Goal: Task Accomplishment & Management: Complete application form

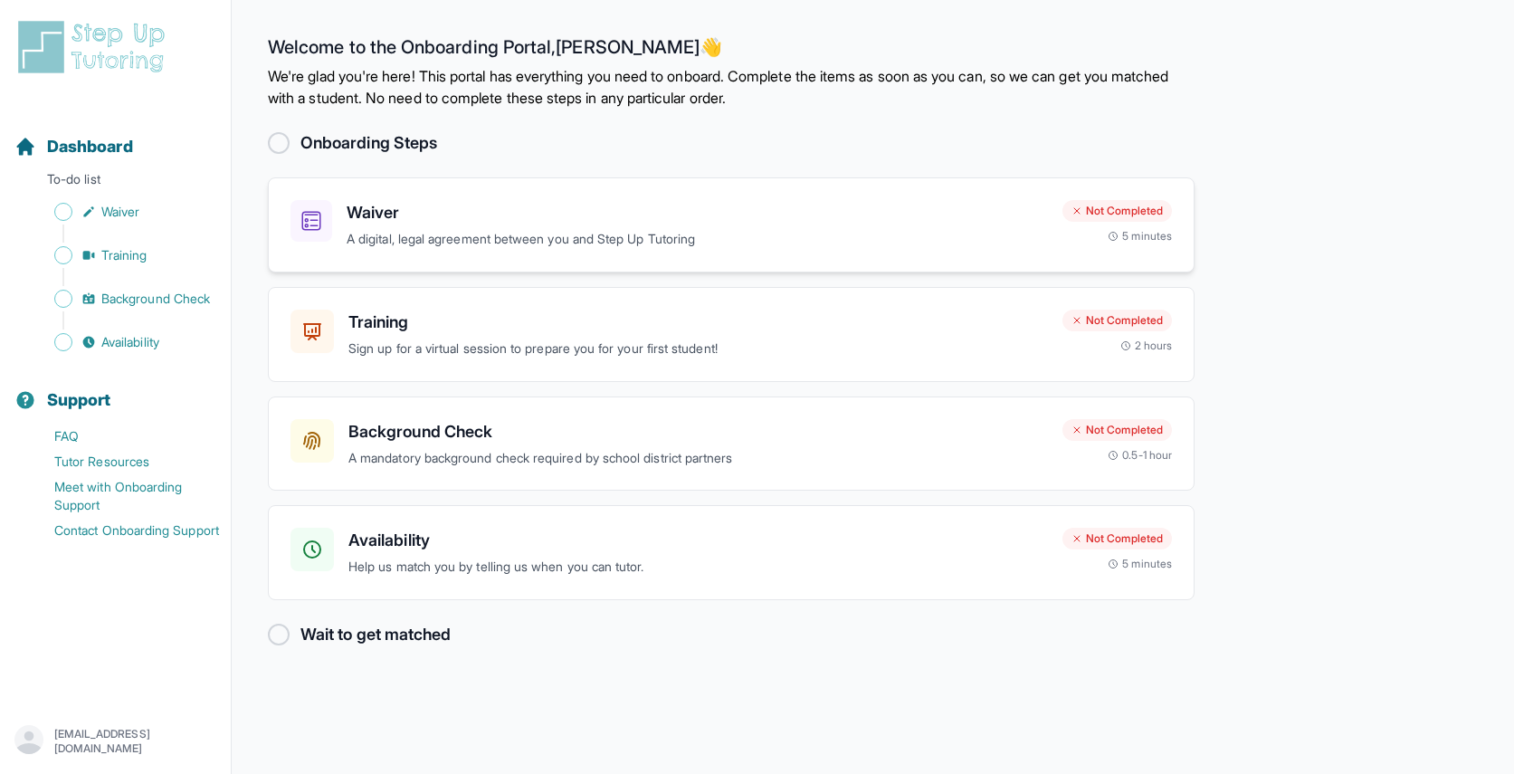
click at [450, 241] on p "A digital, legal agreement between you and Step Up Tutoring" at bounding box center [697, 239] width 701 height 21
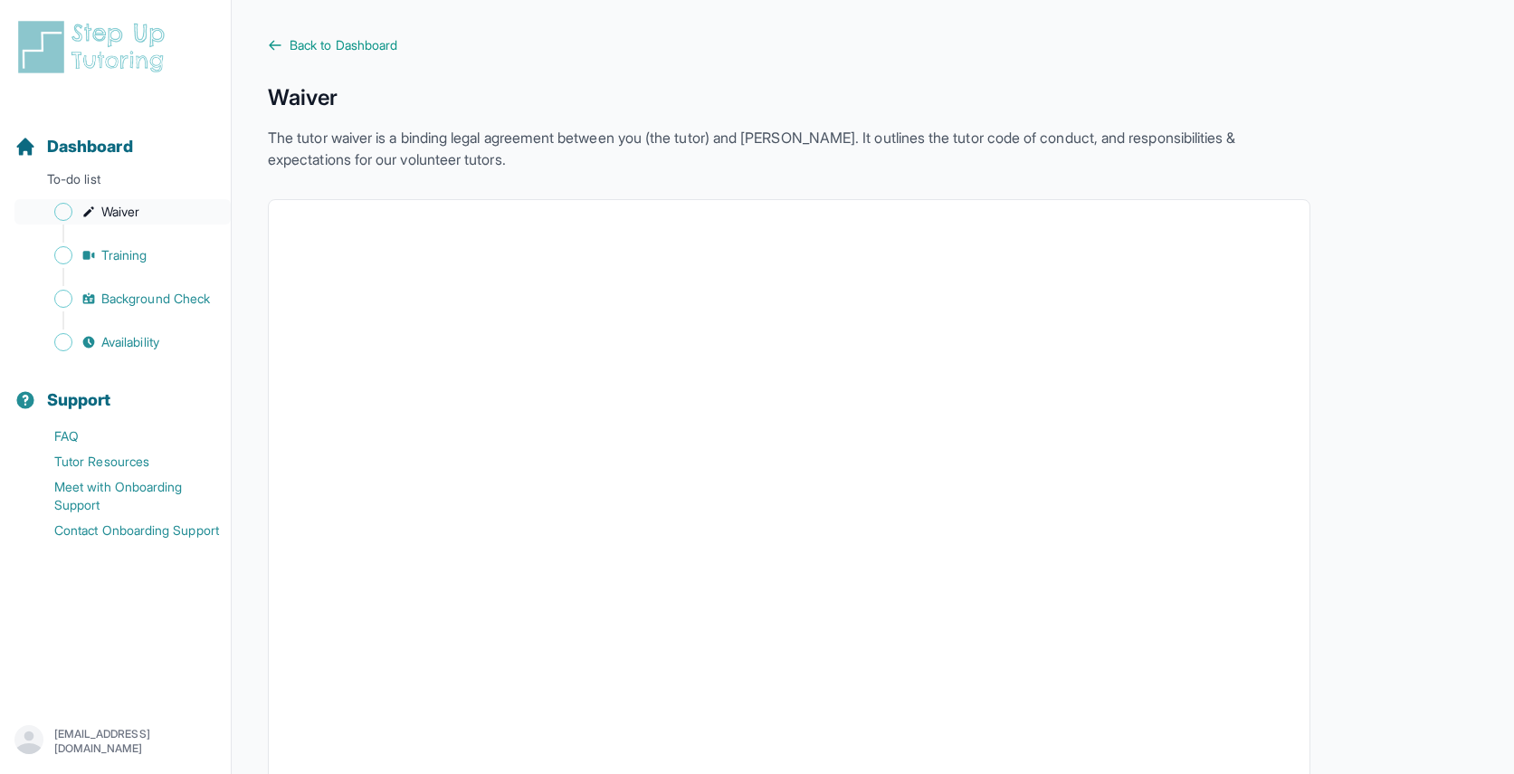
click at [124, 199] on link "Waiver" at bounding box center [122, 211] width 216 height 25
click at [62, 223] on link "Waiver" at bounding box center [122, 211] width 216 height 25
click at [62, 208] on span "Sidebar" at bounding box center [63, 212] width 18 height 18
click at [337, 37] on span "Back to Dashboard" at bounding box center [344, 45] width 108 height 18
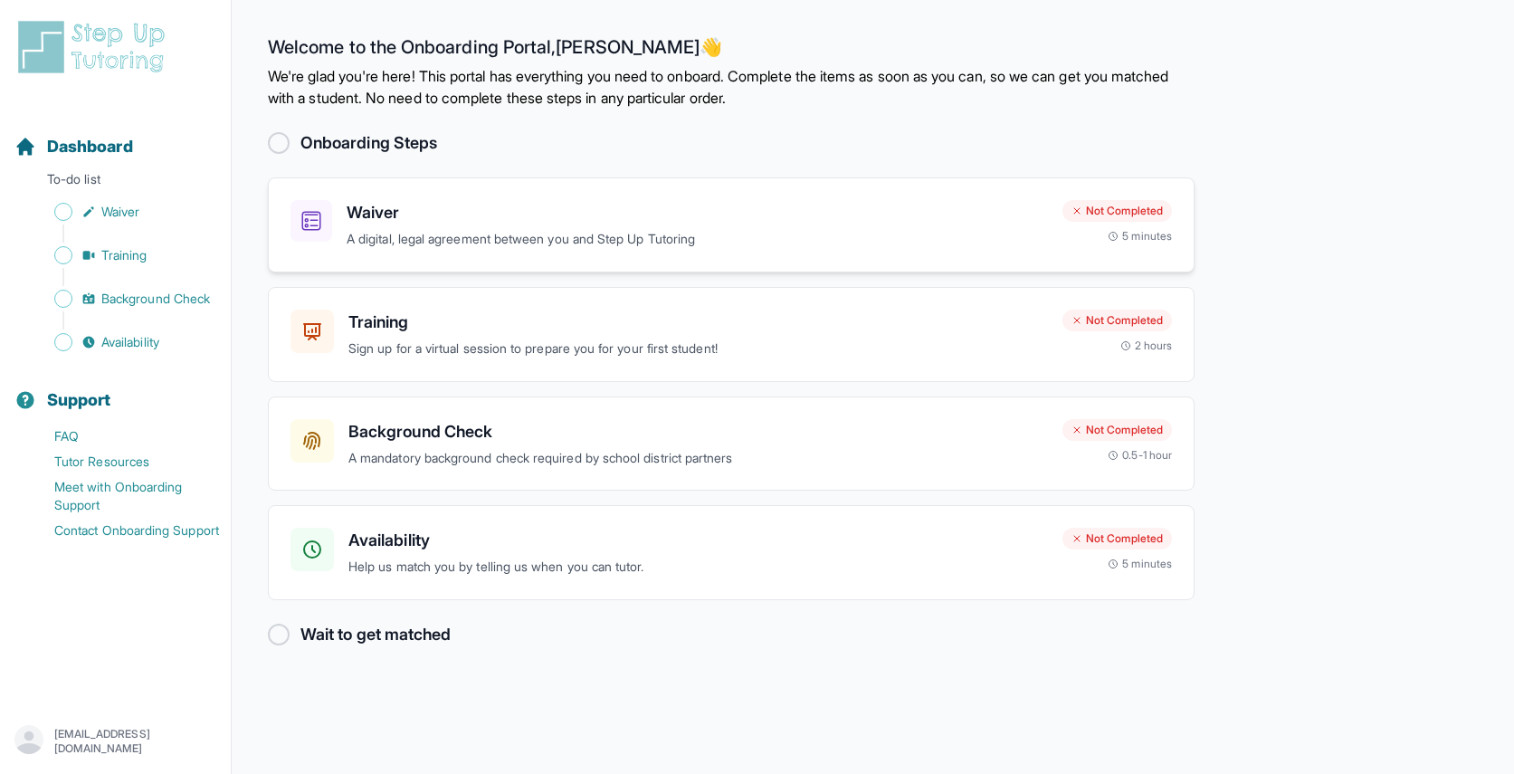
click at [720, 194] on div "Waiver A digital, legal agreement between you and Step Up Tutoring Not Complete…" at bounding box center [731, 224] width 926 height 95
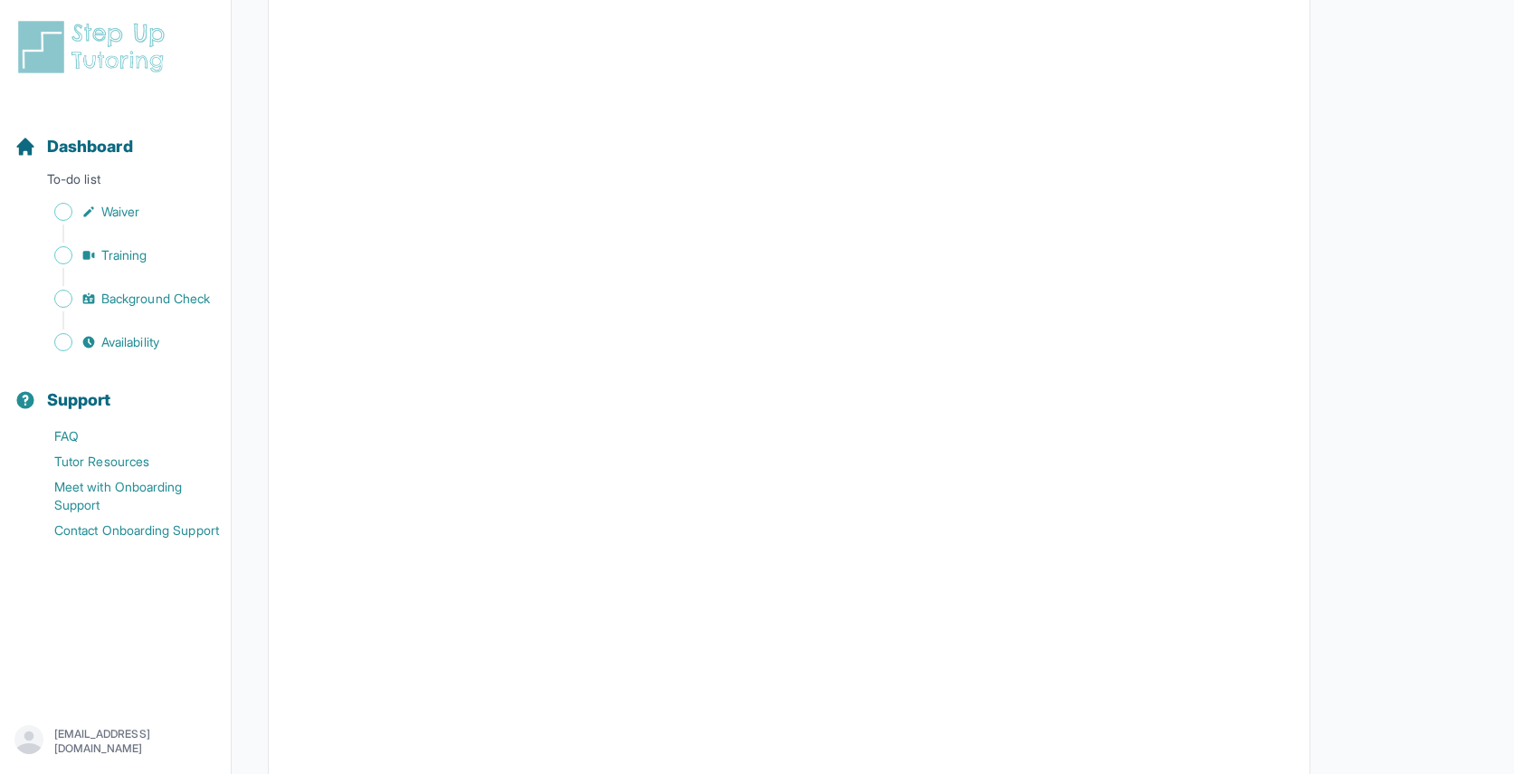
scroll to position [290, 0]
click at [147, 195] on div "Dashboard To-do list Waiver Training Background Check Availability" at bounding box center [115, 230] width 216 height 250
click at [138, 185] on p "To-do list" at bounding box center [115, 182] width 216 height 25
click at [134, 203] on span "Waiver" at bounding box center [120, 212] width 38 height 18
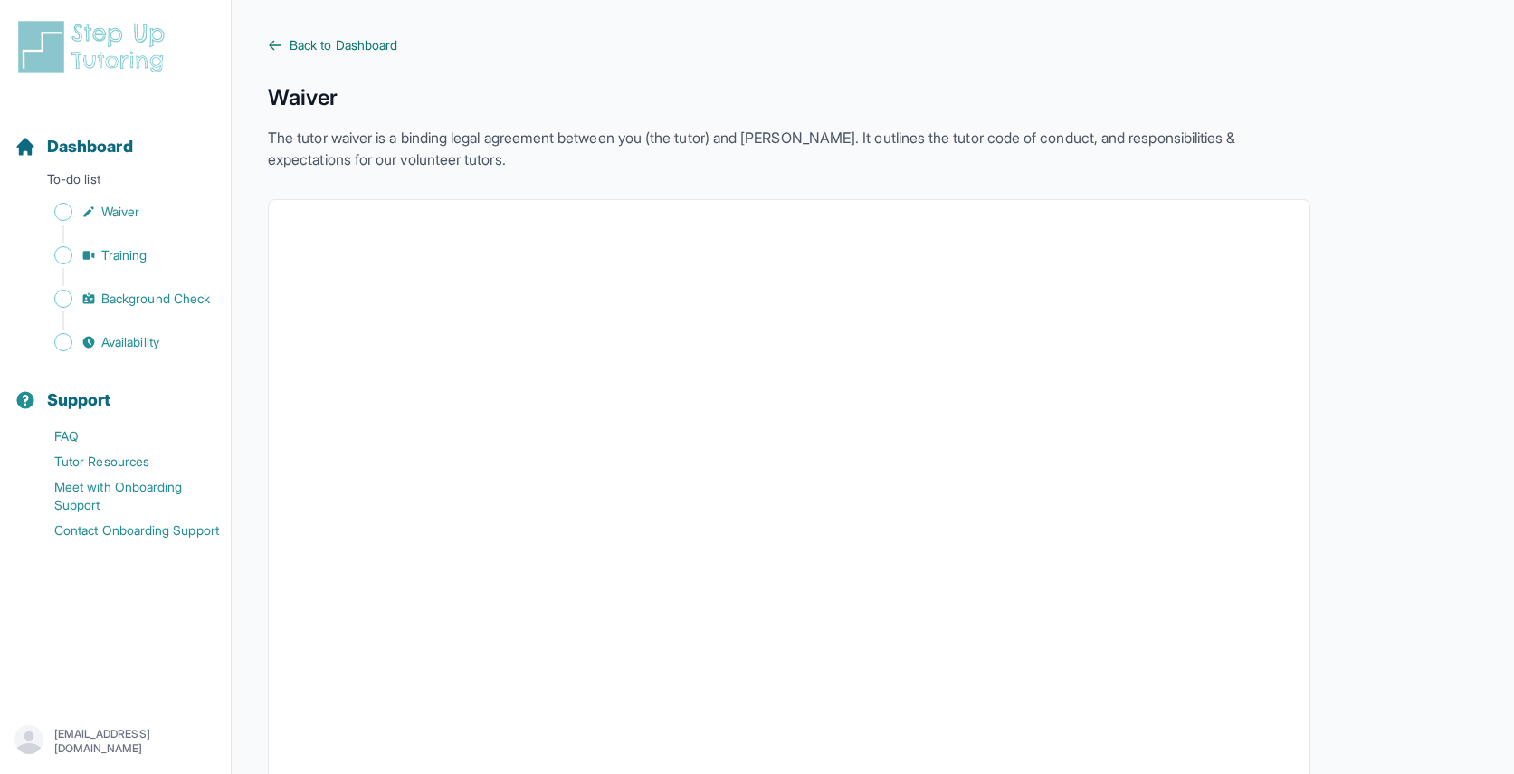
scroll to position [0, 0]
click at [285, 47] on link "Back to Dashboard" at bounding box center [789, 45] width 1042 height 18
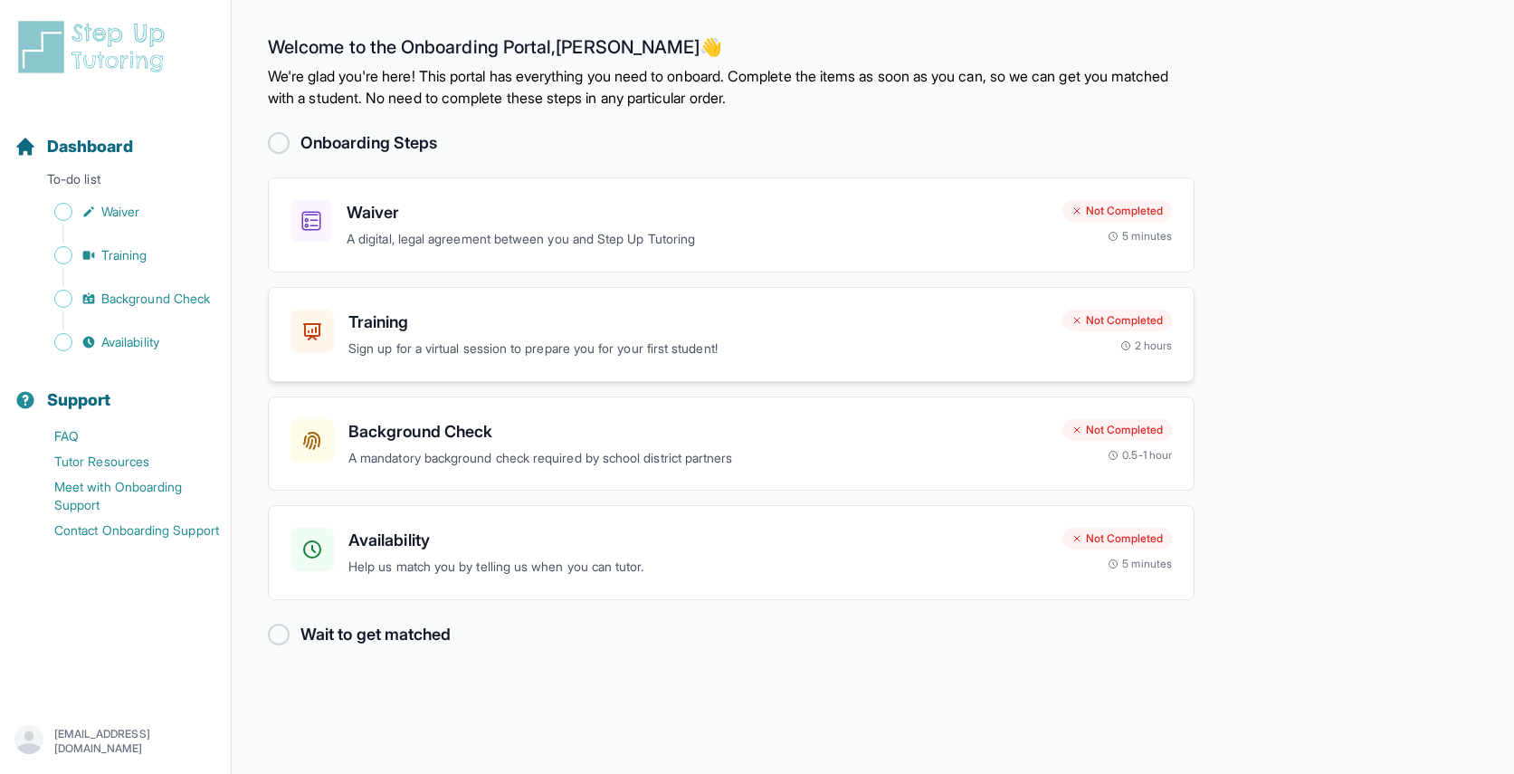
click at [630, 329] on h3 "Training" at bounding box center [697, 321] width 699 height 25
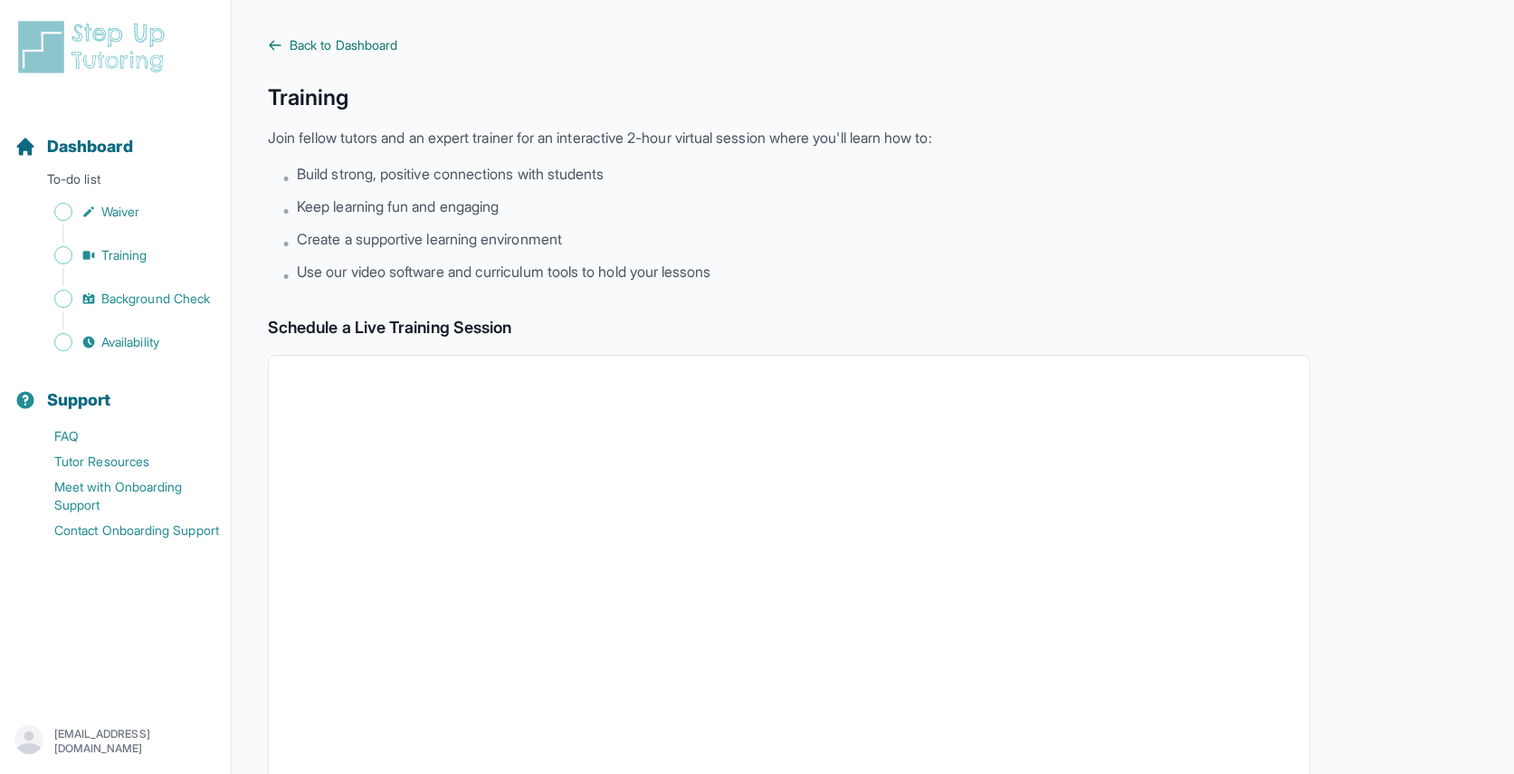
click at [366, 43] on span "Back to Dashboard" at bounding box center [344, 45] width 108 height 18
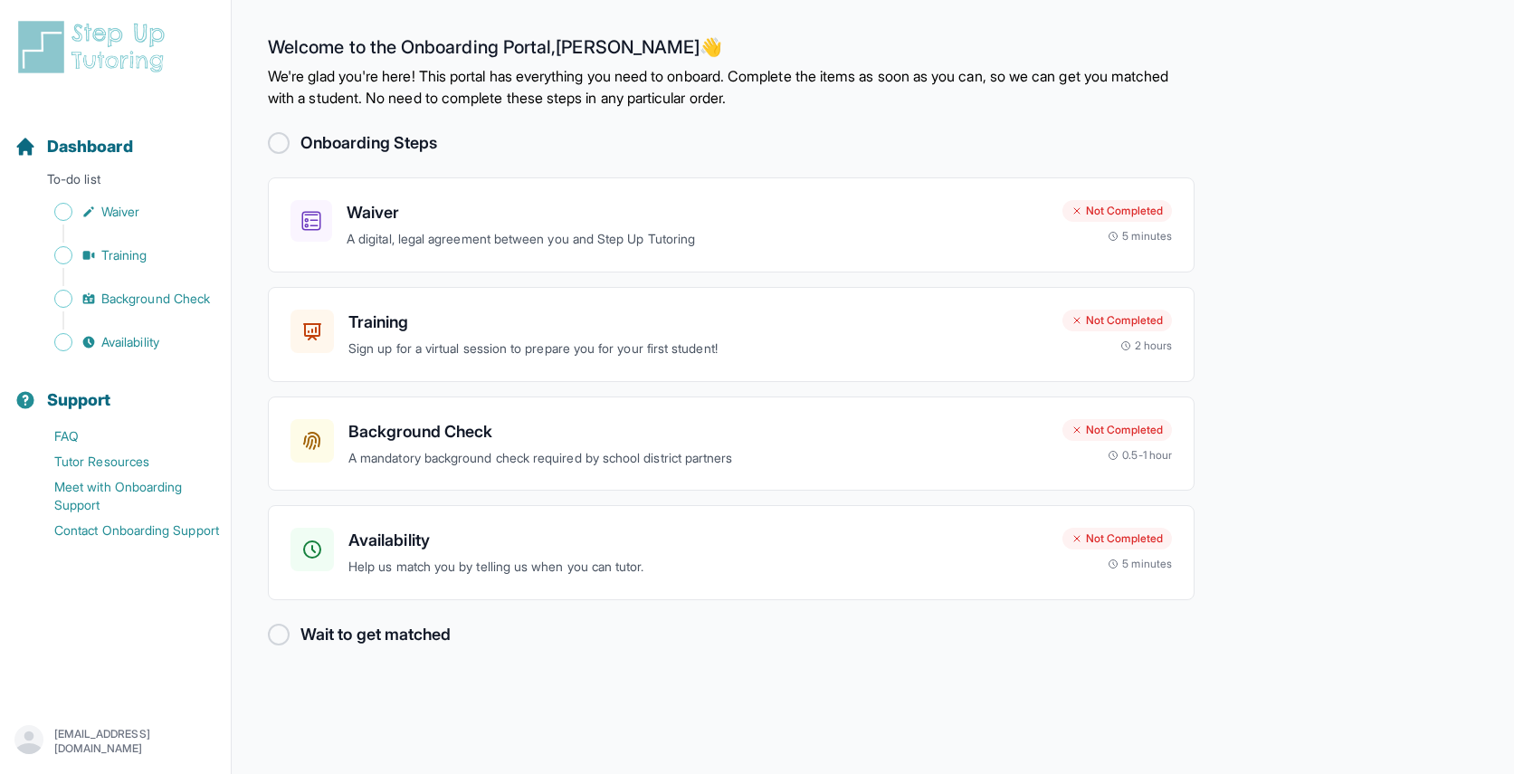
click at [859, 462] on p "A mandatory background check required by school district partners" at bounding box center [697, 458] width 699 height 21
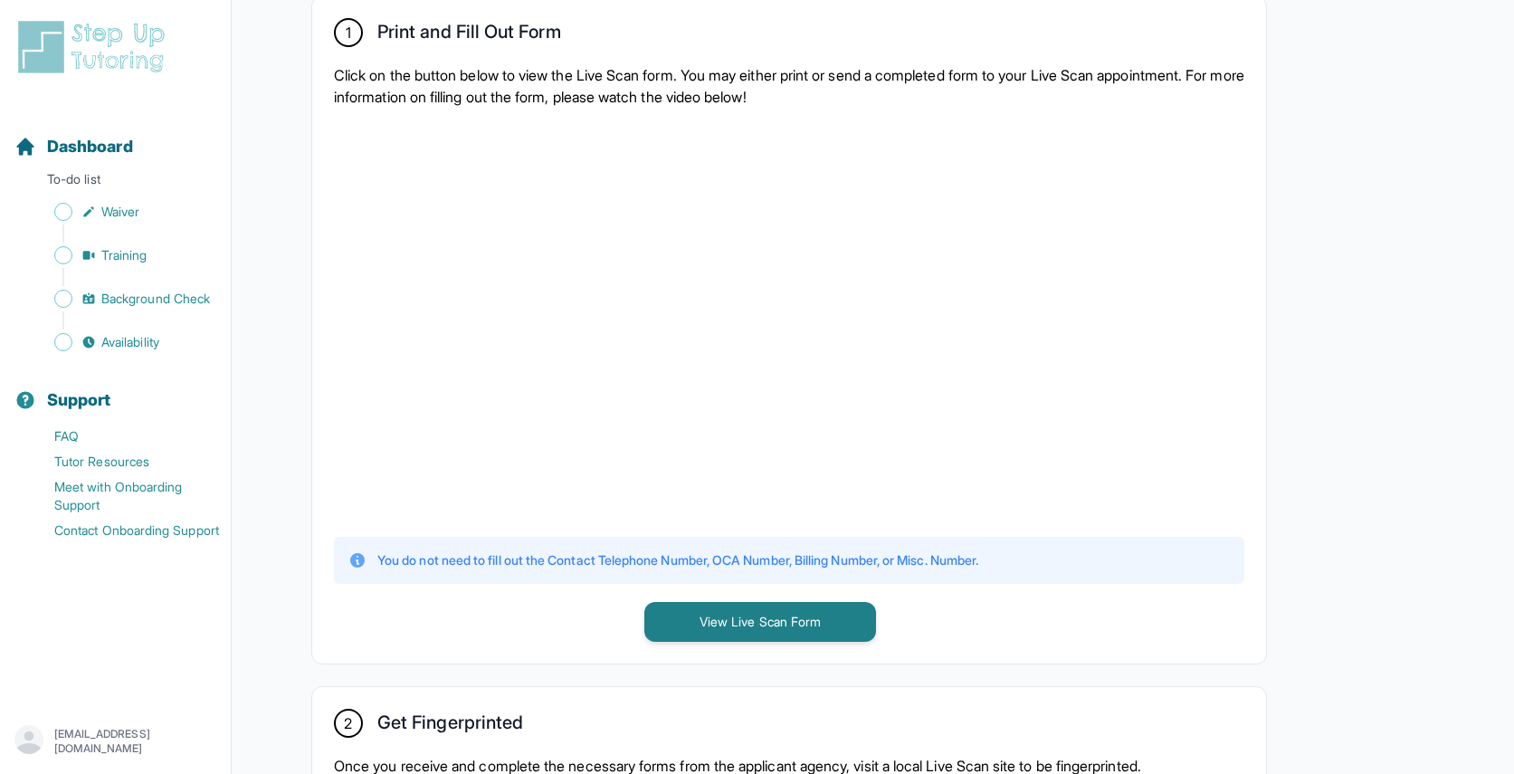
scroll to position [462, 0]
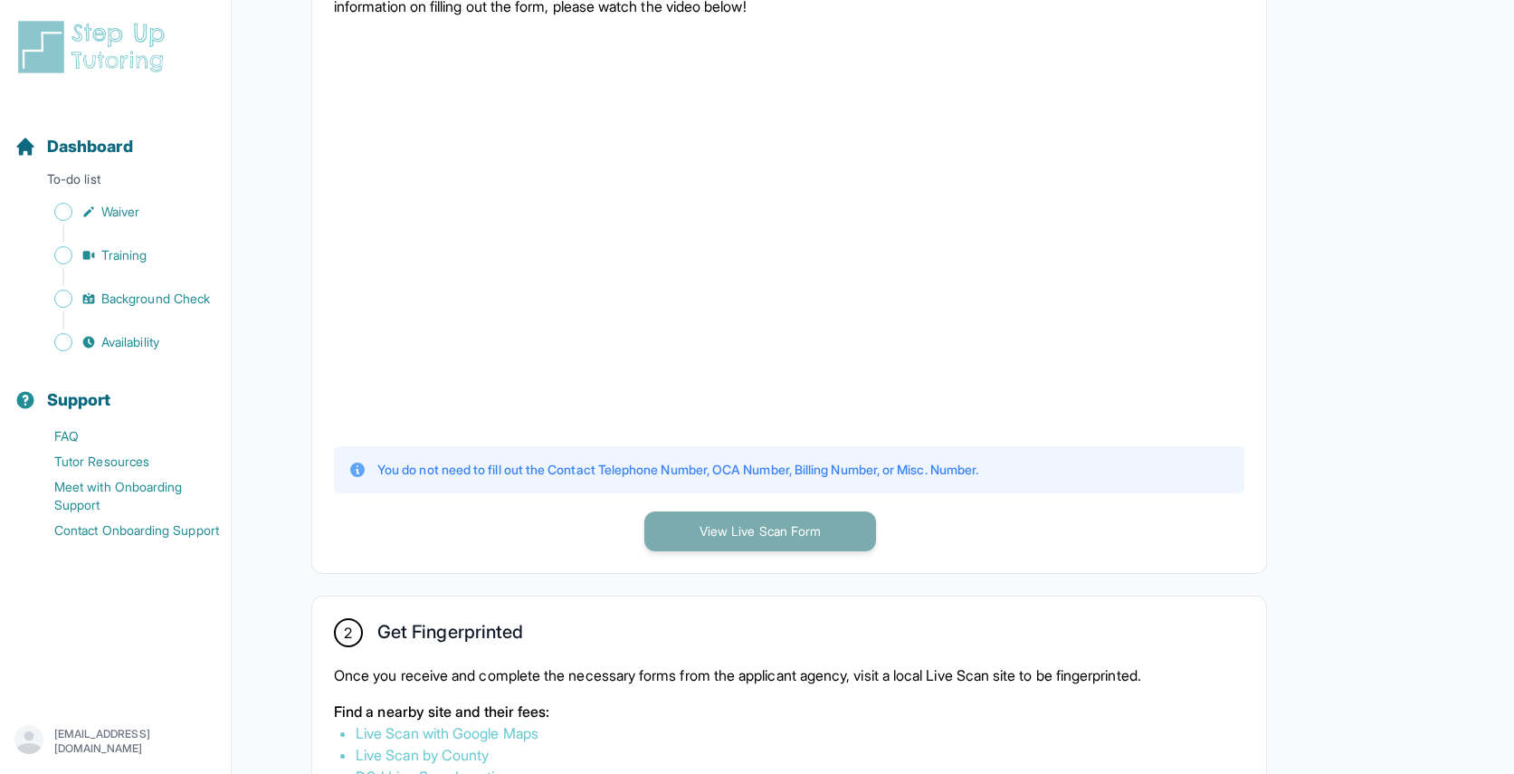
click at [707, 541] on button "View Live Scan Form" at bounding box center [760, 531] width 232 height 40
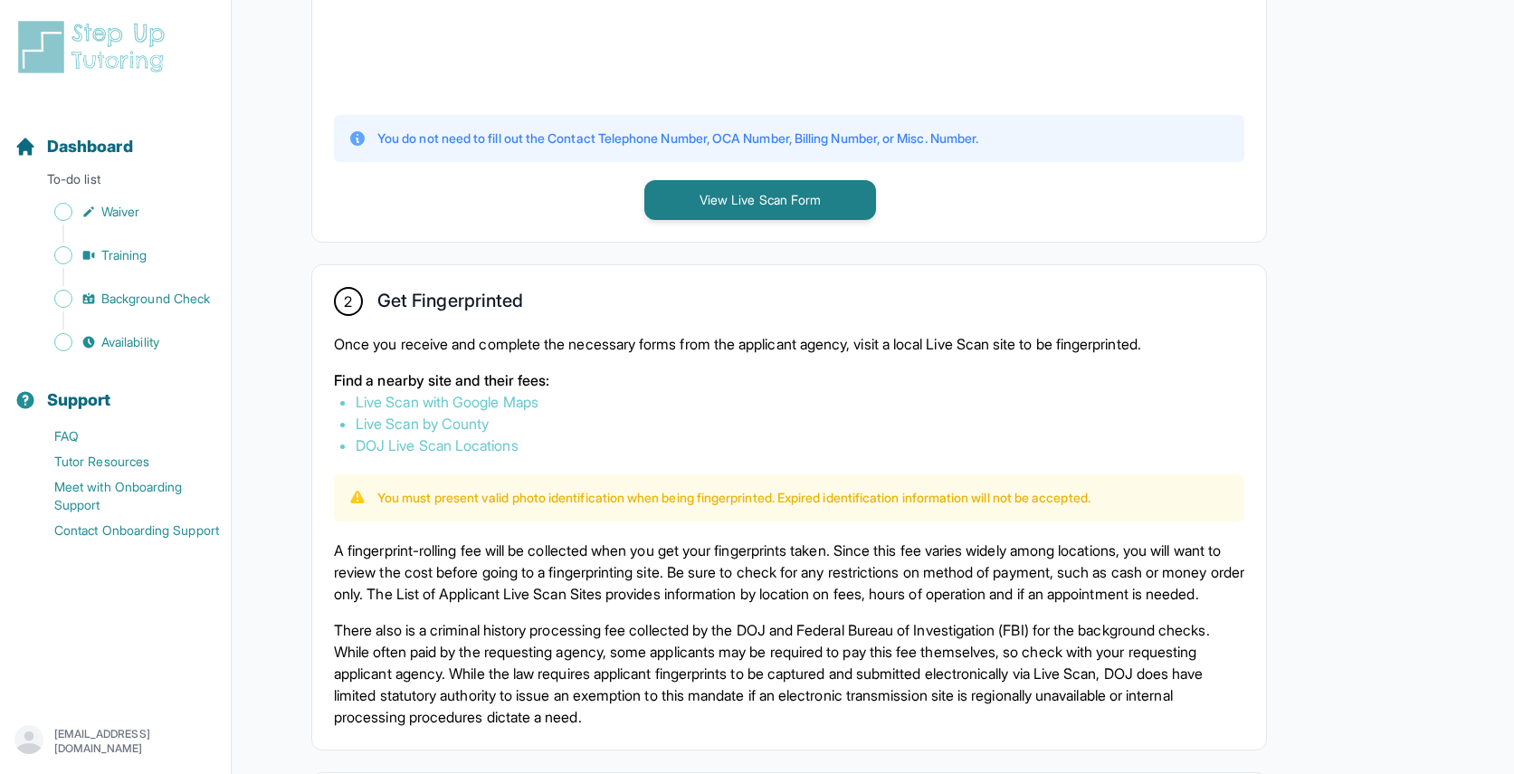
scroll to position [813, 0]
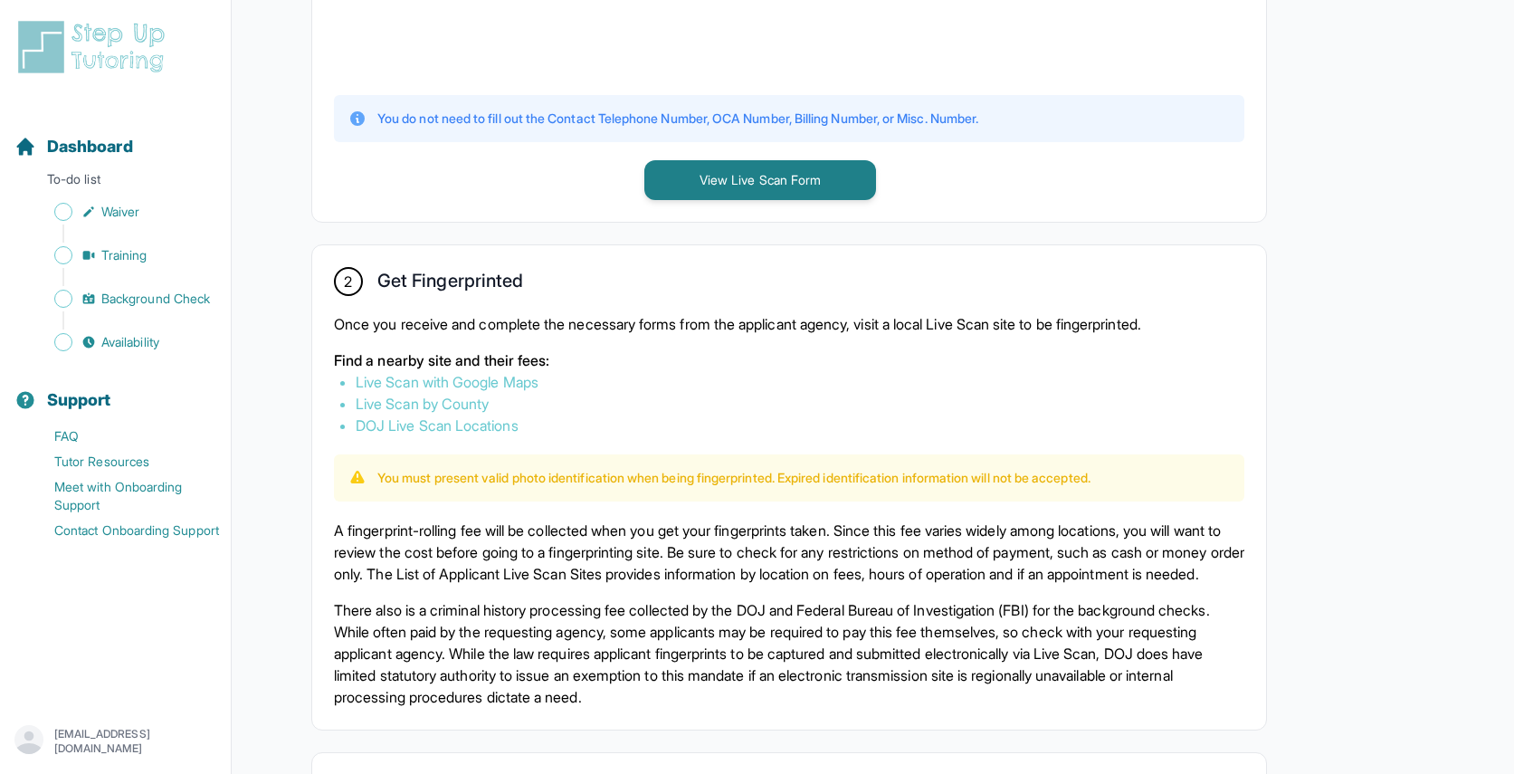
click at [522, 380] on link "Live Scan with Google Maps" at bounding box center [447, 382] width 183 height 18
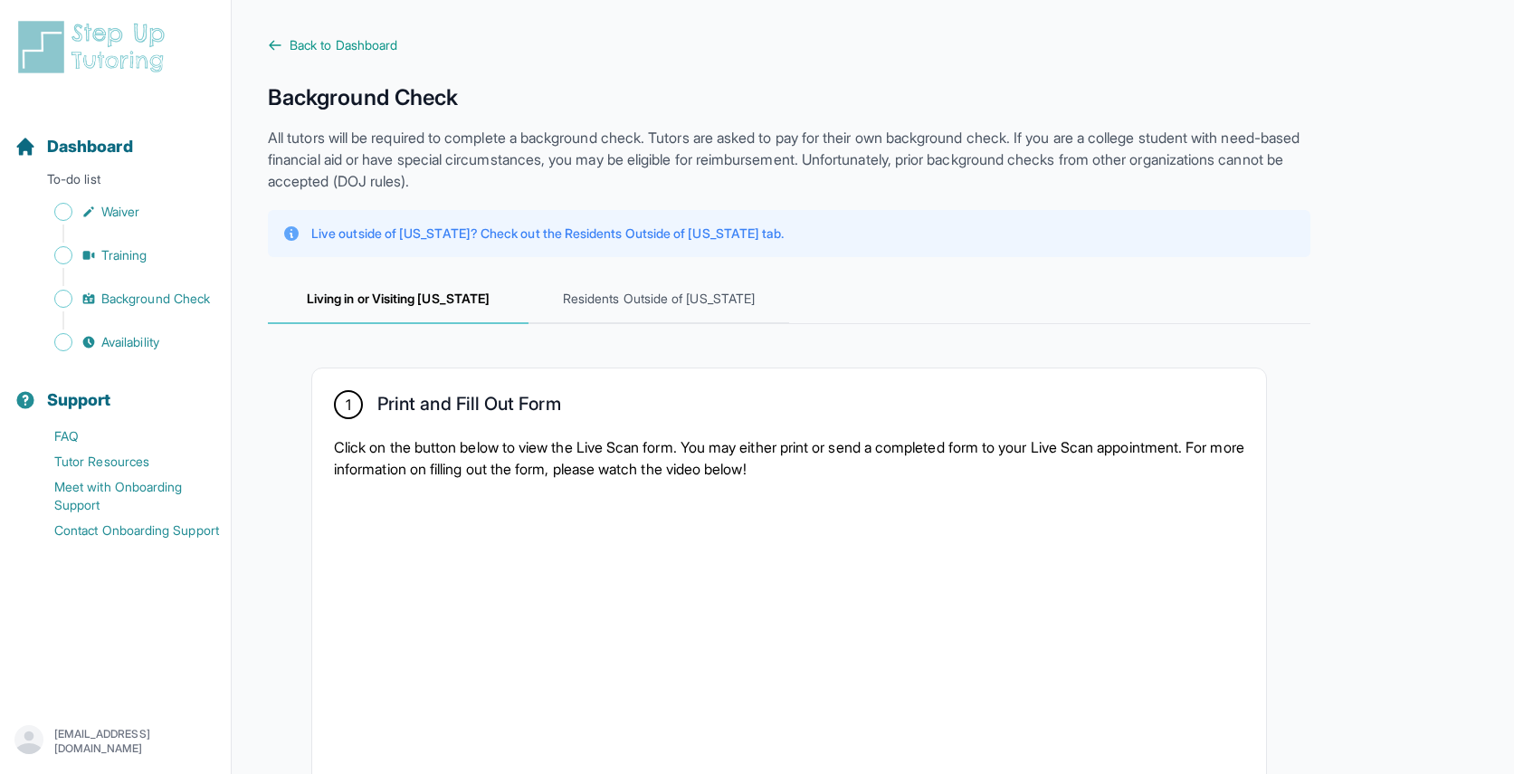
scroll to position [0, 0]
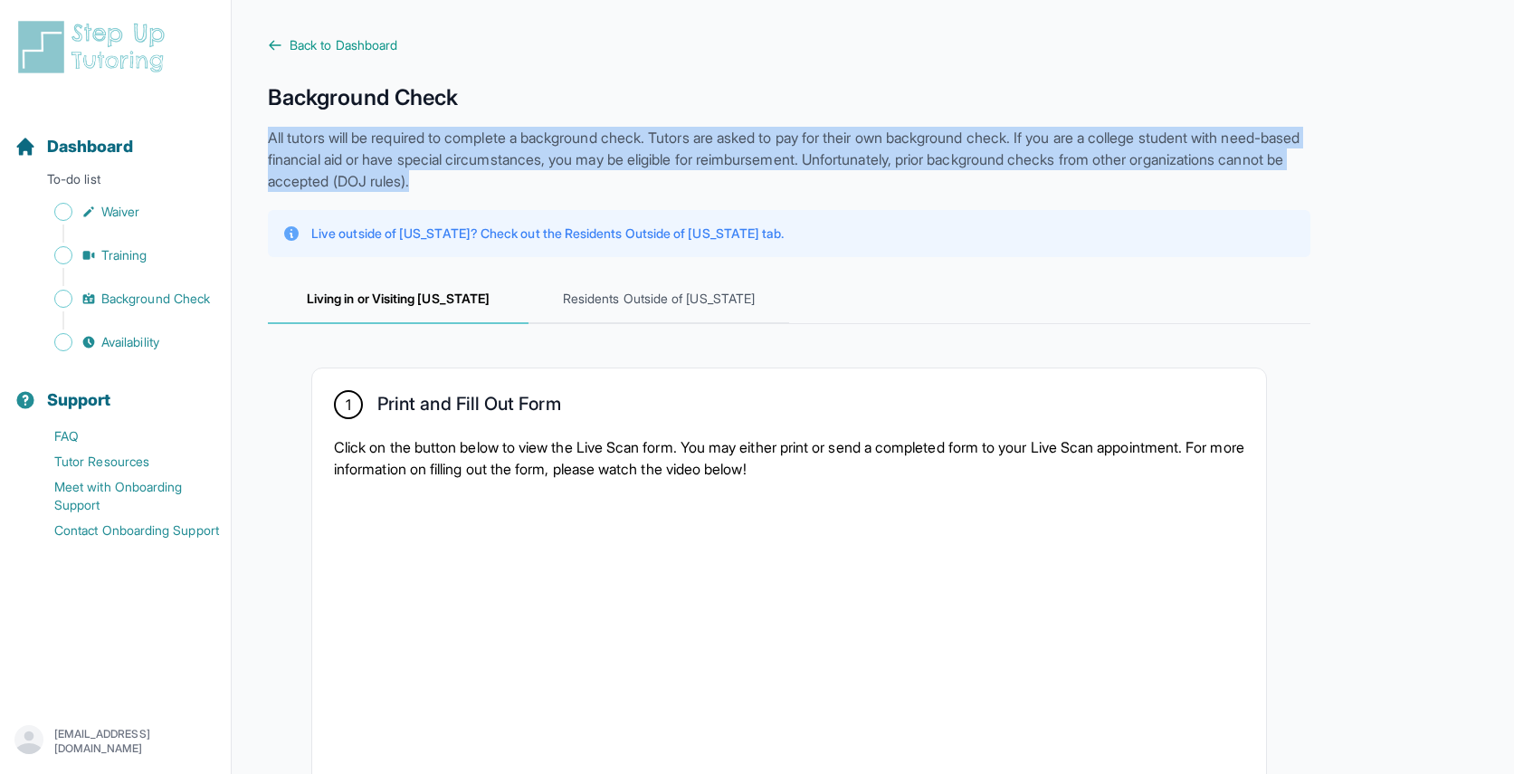
drag, startPoint x: 266, startPoint y: 136, endPoint x: 608, endPoint y: 176, distance: 344.3
click at [608, 176] on p "All tutors will be required to complete a background check. Tutors are asked to…" at bounding box center [789, 159] width 1042 height 65
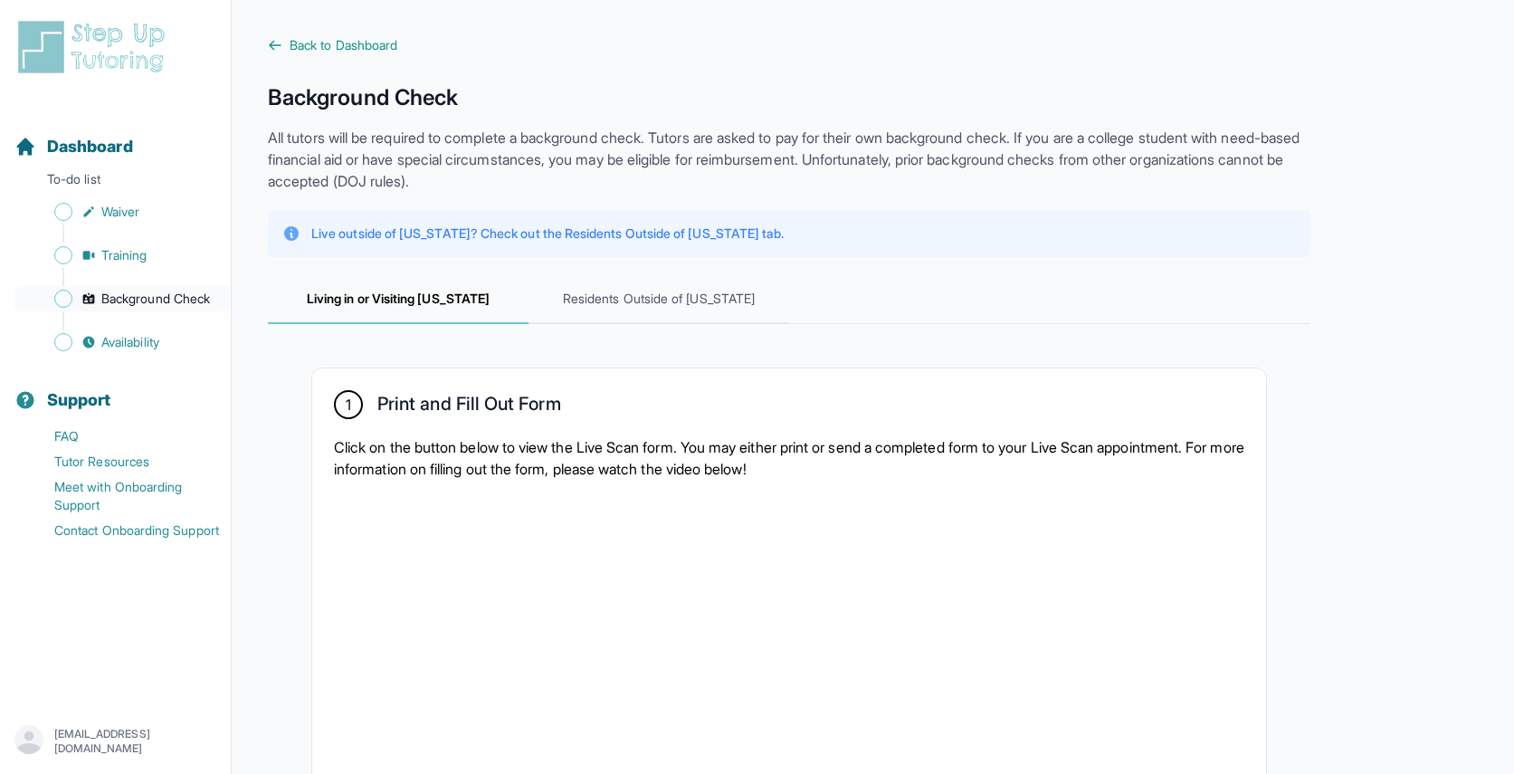
click at [154, 306] on span "Background Check" at bounding box center [155, 299] width 109 height 18
click at [110, 262] on span "Training" at bounding box center [124, 255] width 46 height 18
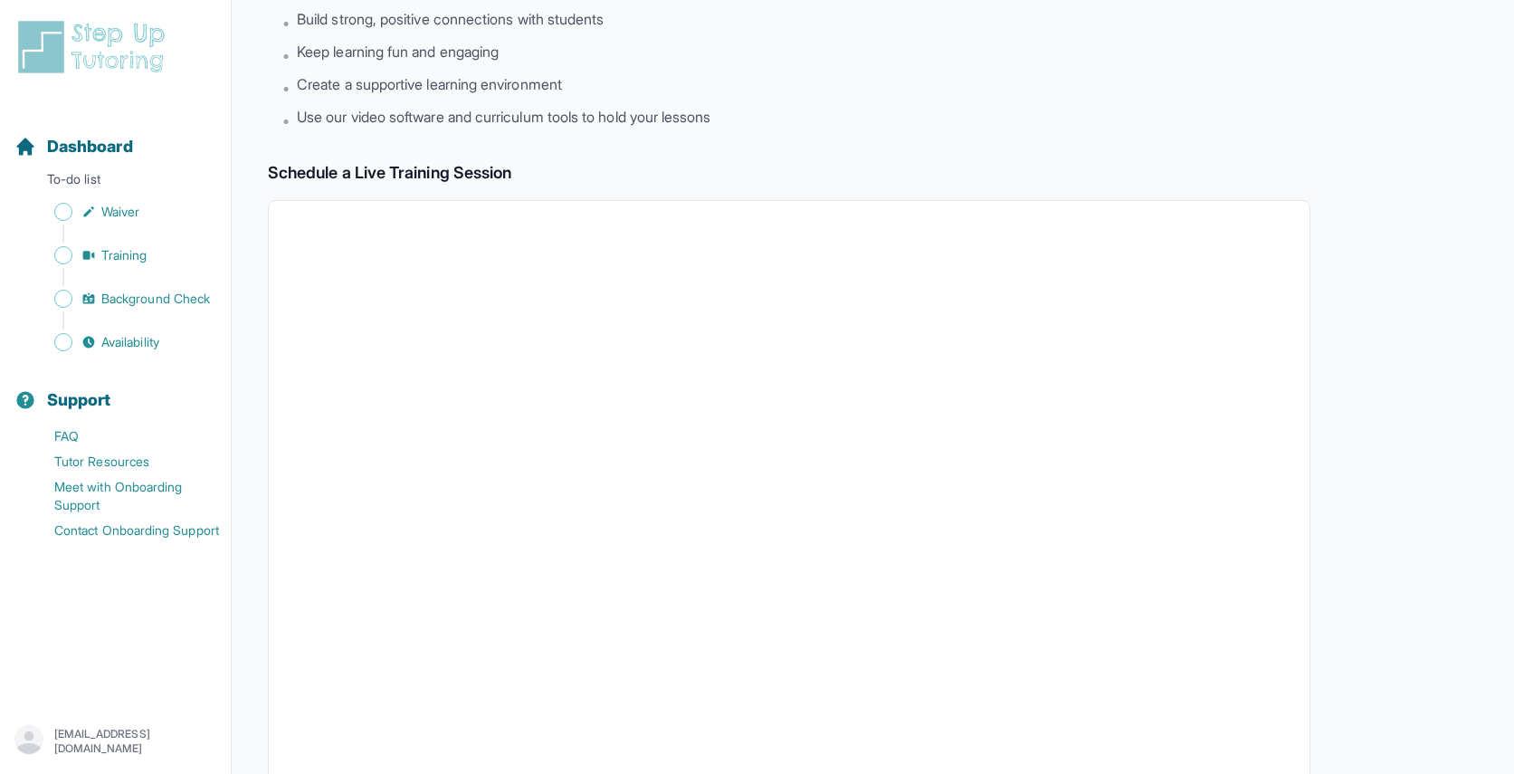
scroll to position [157, 0]
click at [141, 303] on span "Background Check" at bounding box center [155, 299] width 109 height 18
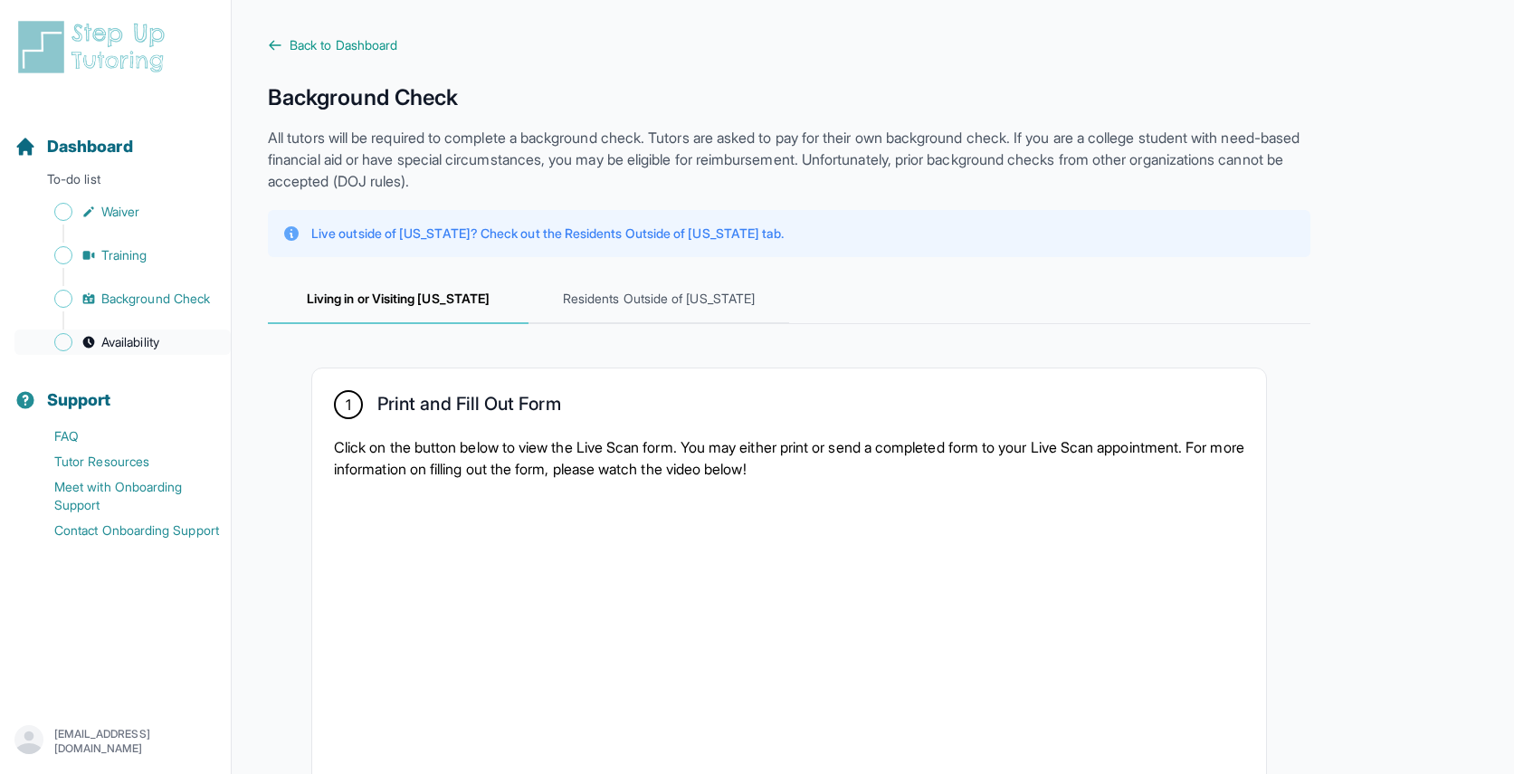
click at [140, 333] on span "Availability" at bounding box center [130, 342] width 58 height 18
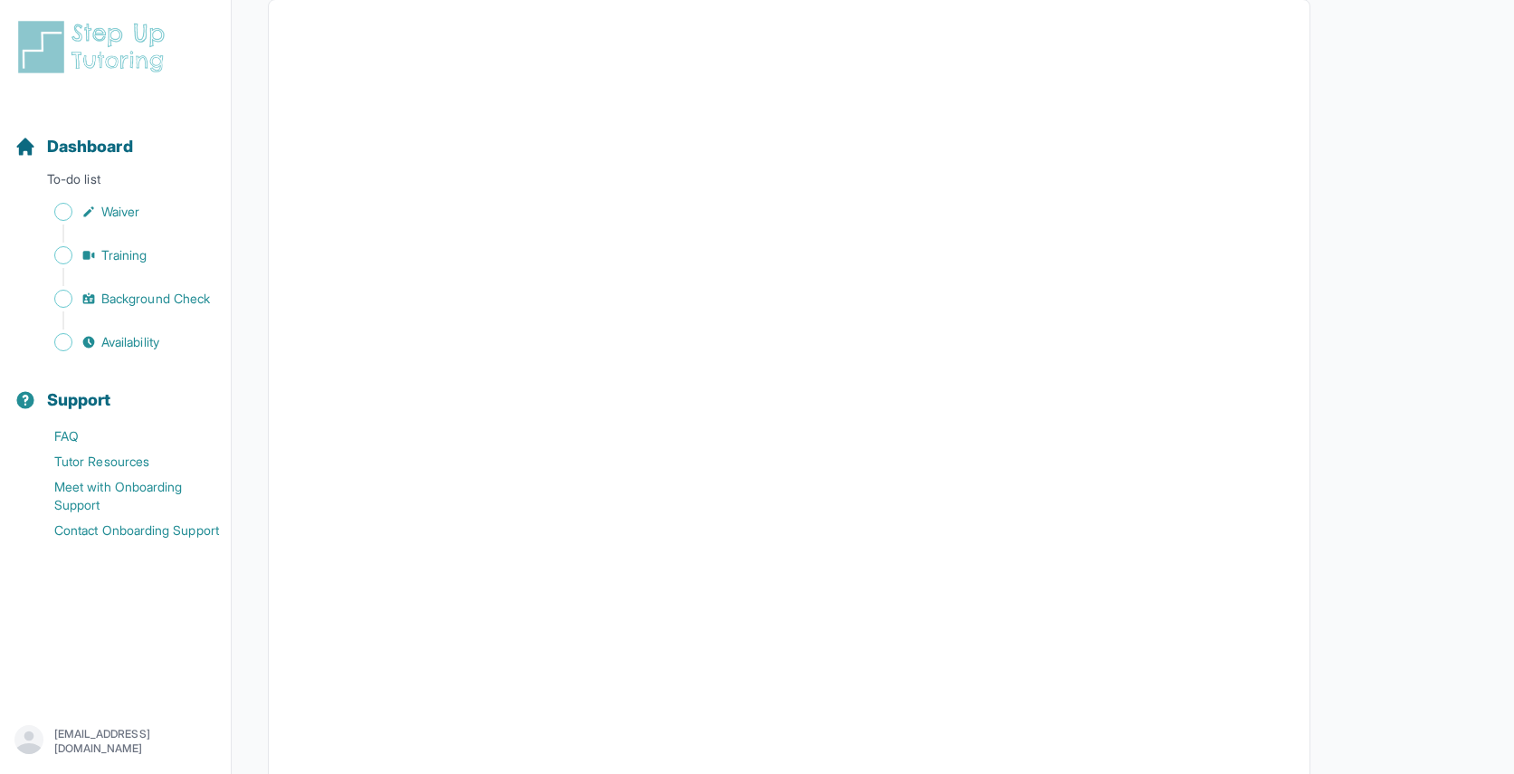
scroll to position [223, 0]
click at [157, 153] on div "Dashboard" at bounding box center [115, 147] width 216 height 40
click at [97, 135] on span "Dashboard" at bounding box center [90, 146] width 86 height 25
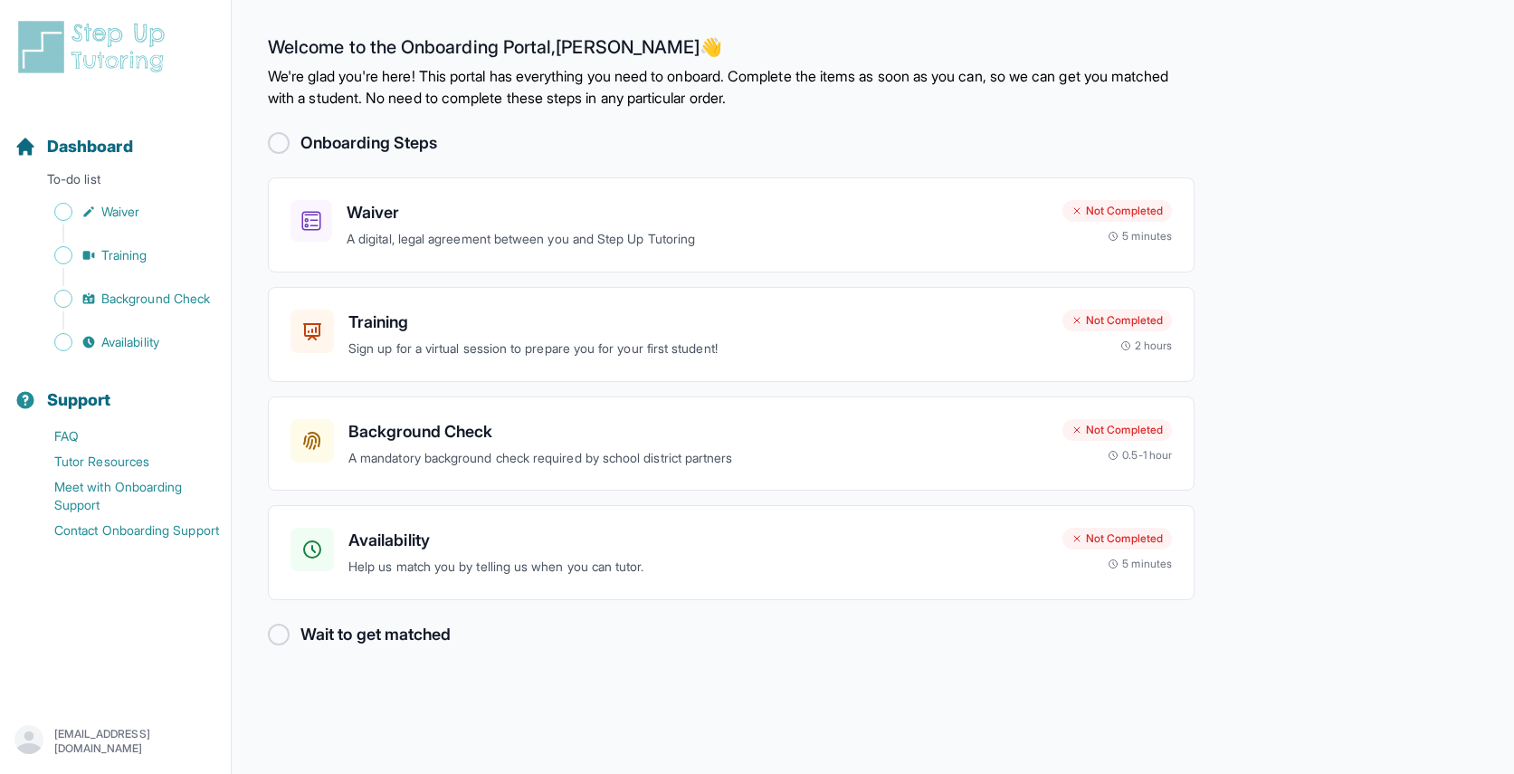
click at [281, 632] on div at bounding box center [279, 634] width 22 height 22
click at [417, 157] on div "Onboarding Steps Waiver A digital, legal agreement between you and Step Up Tuto…" at bounding box center [731, 388] width 926 height 517
click at [770, 458] on p "A mandatory background check required by school district partners" at bounding box center [697, 458] width 699 height 21
